Goal: Task Accomplishment & Management: Manage account settings

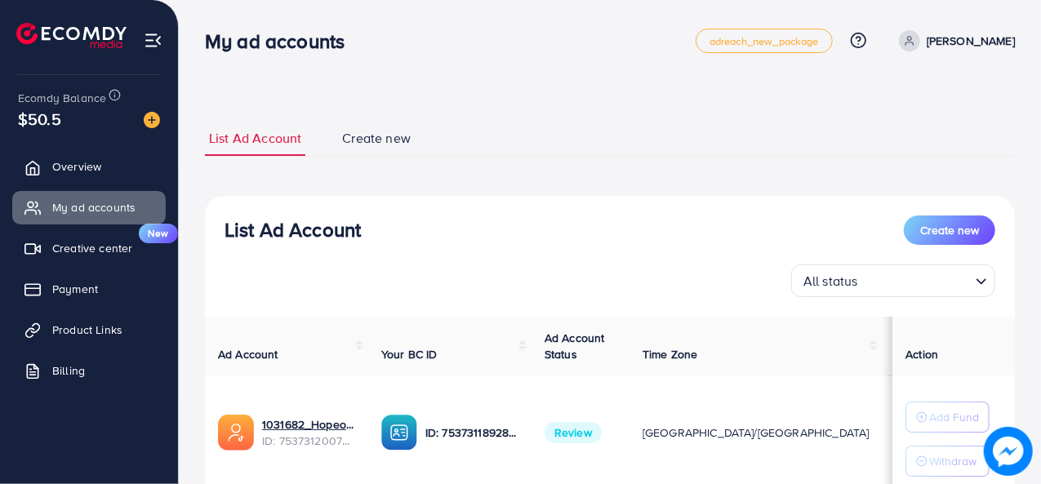
click at [356, 140] on span "Create new" at bounding box center [376, 138] width 69 height 19
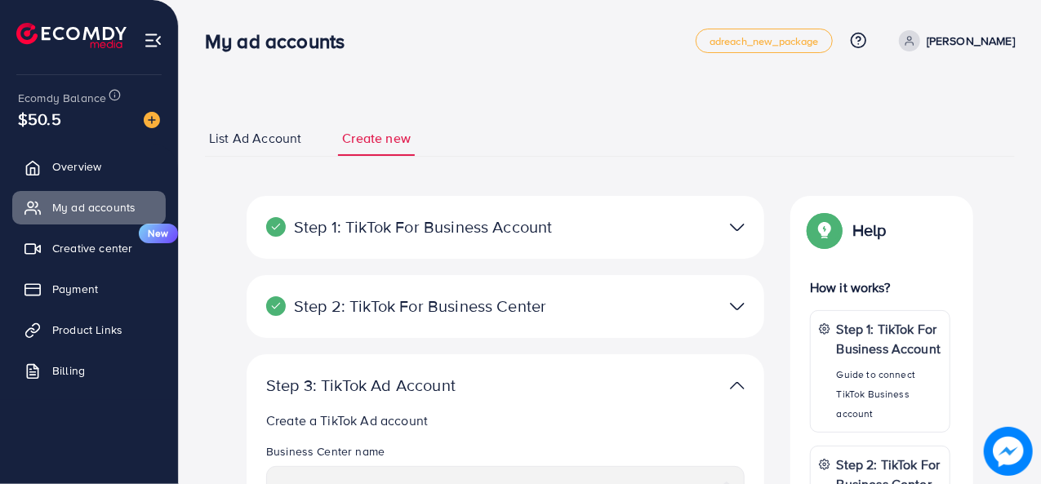
click at [238, 135] on span "List Ad Account" at bounding box center [255, 138] width 92 height 19
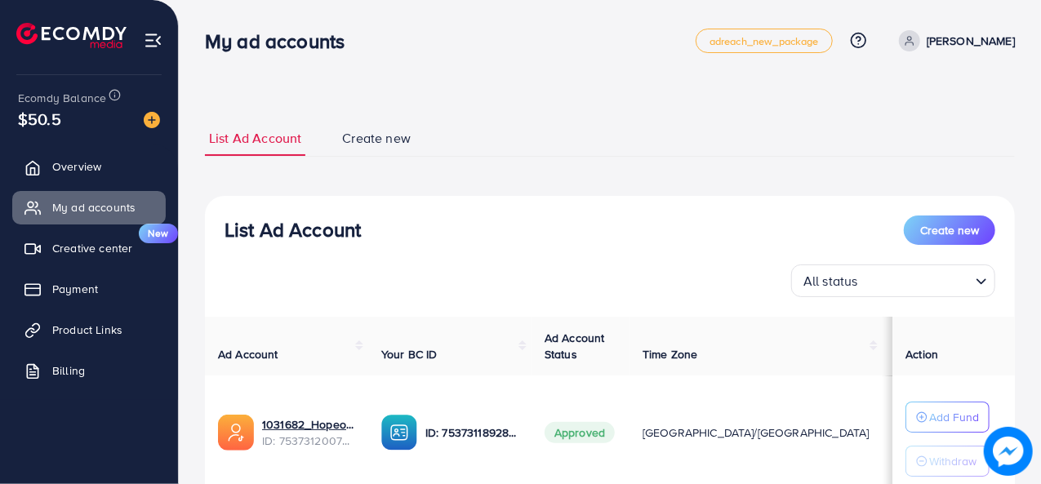
click at [671, 191] on div "**********" at bounding box center [610, 342] width 810 height 442
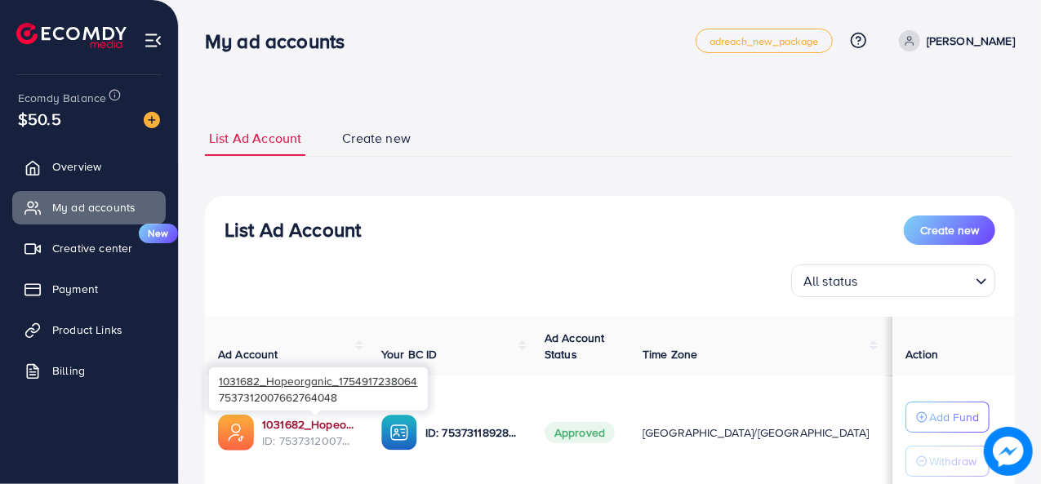
click at [305, 422] on link "1031682_Hopeorganic_1754917238064" at bounding box center [308, 424] width 93 height 16
